Goal: Find specific page/section: Find specific page/section

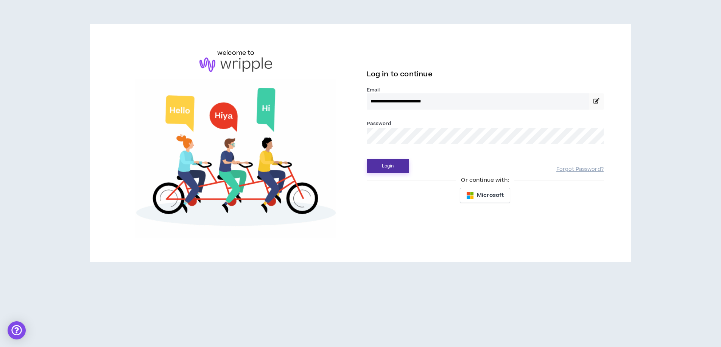
click at [379, 169] on button "Login" at bounding box center [388, 166] width 42 height 14
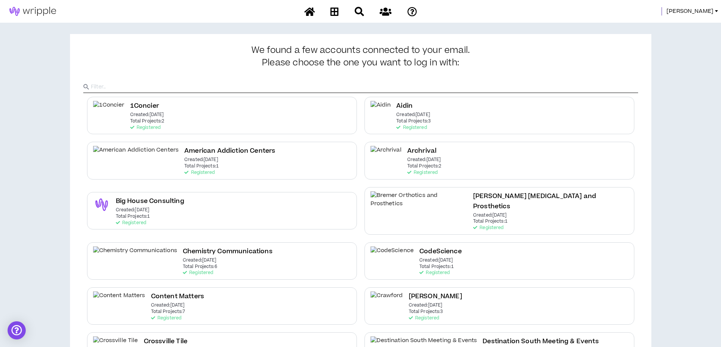
click at [704, 10] on span "[PERSON_NAME]" at bounding box center [689, 11] width 47 height 8
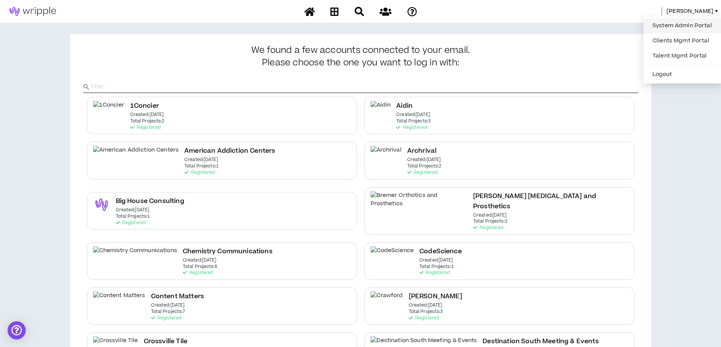
click at [670, 24] on link "System Admin Portal" at bounding box center [682, 25] width 68 height 11
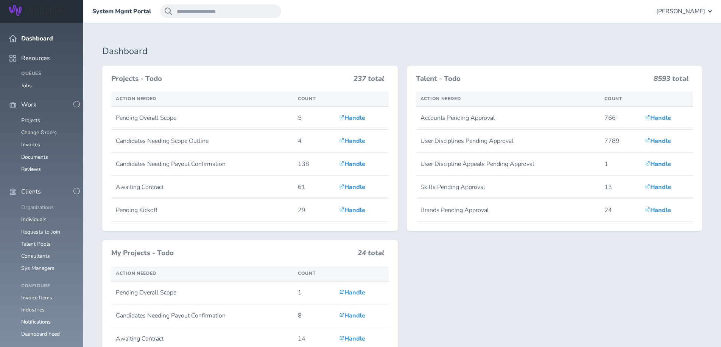
click at [31, 204] on link "Organizations" at bounding box center [37, 207] width 33 height 7
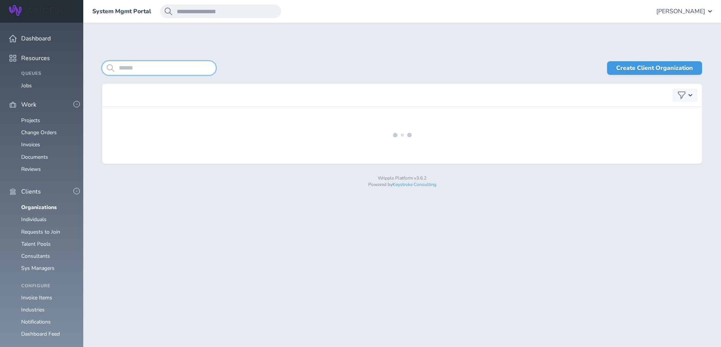
click at [134, 68] on input "search" at bounding box center [158, 68] width 113 height 14
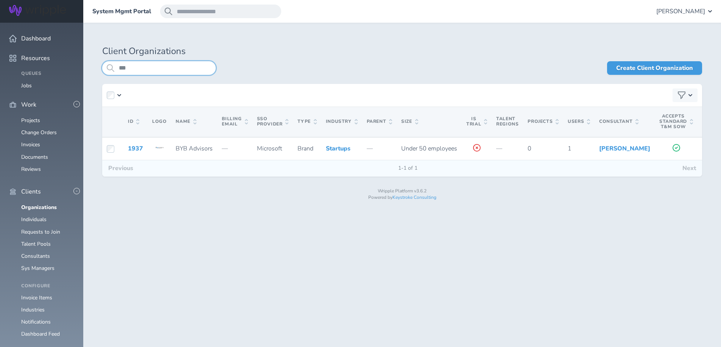
type input "***"
